Goal: Information Seeking & Learning: Understand process/instructions

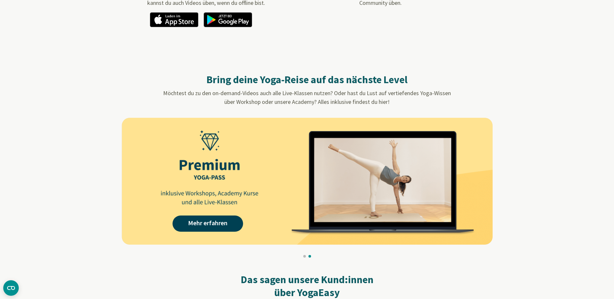
scroll to position [530, 0]
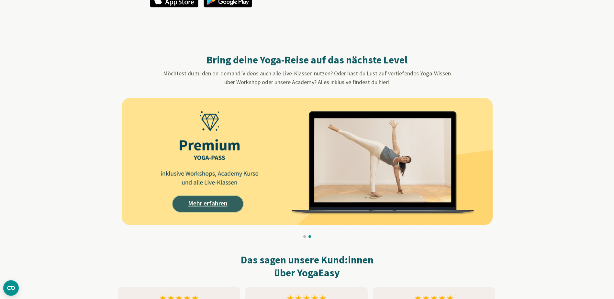
click at [215, 206] on link "Mehr erfahren" at bounding box center [207, 204] width 71 height 16
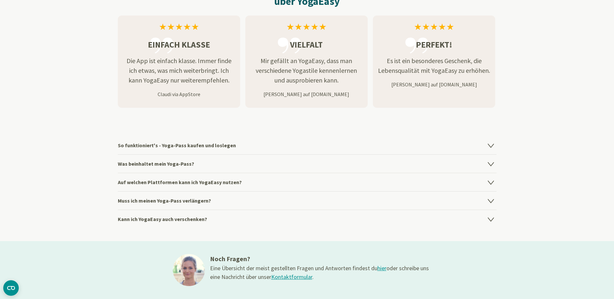
scroll to position [812, 0]
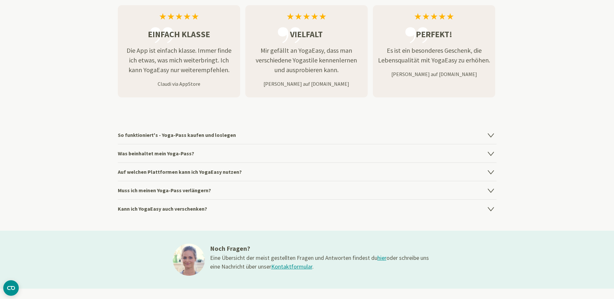
click at [485, 137] on h4 "So funktioniert's - Yoga-Pass kaufen und loslegen" at bounding box center [307, 135] width 378 height 18
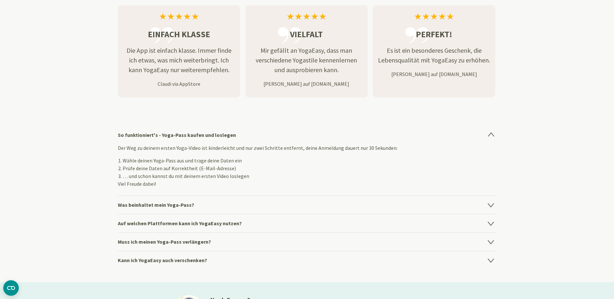
click at [488, 208] on icon at bounding box center [491, 205] width 8 height 8
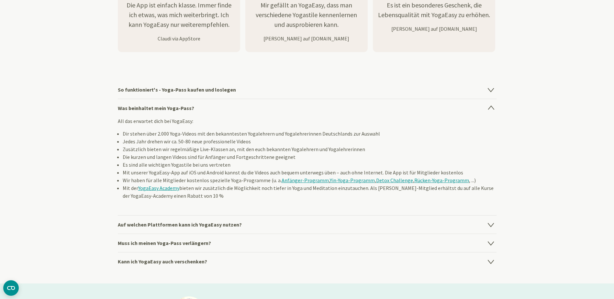
scroll to position [858, 0]
drag, startPoint x: 489, startPoint y: 236, endPoint x: 487, endPoint y: 224, distance: 12.4
click at [487, 224] on div "So funktioniert's - Yoga-Pass kaufen und loslegen Der Weg zu deinem ersten Yoga…" at bounding box center [307, 175] width 378 height 190
click at [487, 224] on icon at bounding box center [491, 224] width 8 height 8
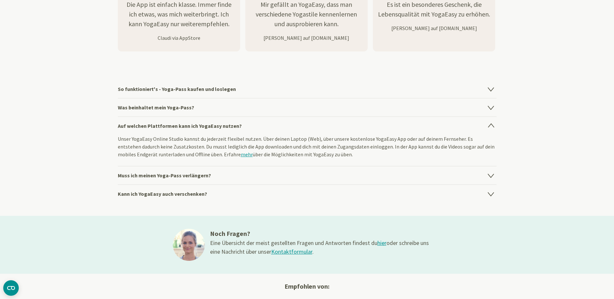
click at [290, 252] on link "Kontaktformular" at bounding box center [291, 251] width 41 height 7
